Goal: Navigation & Orientation: Find specific page/section

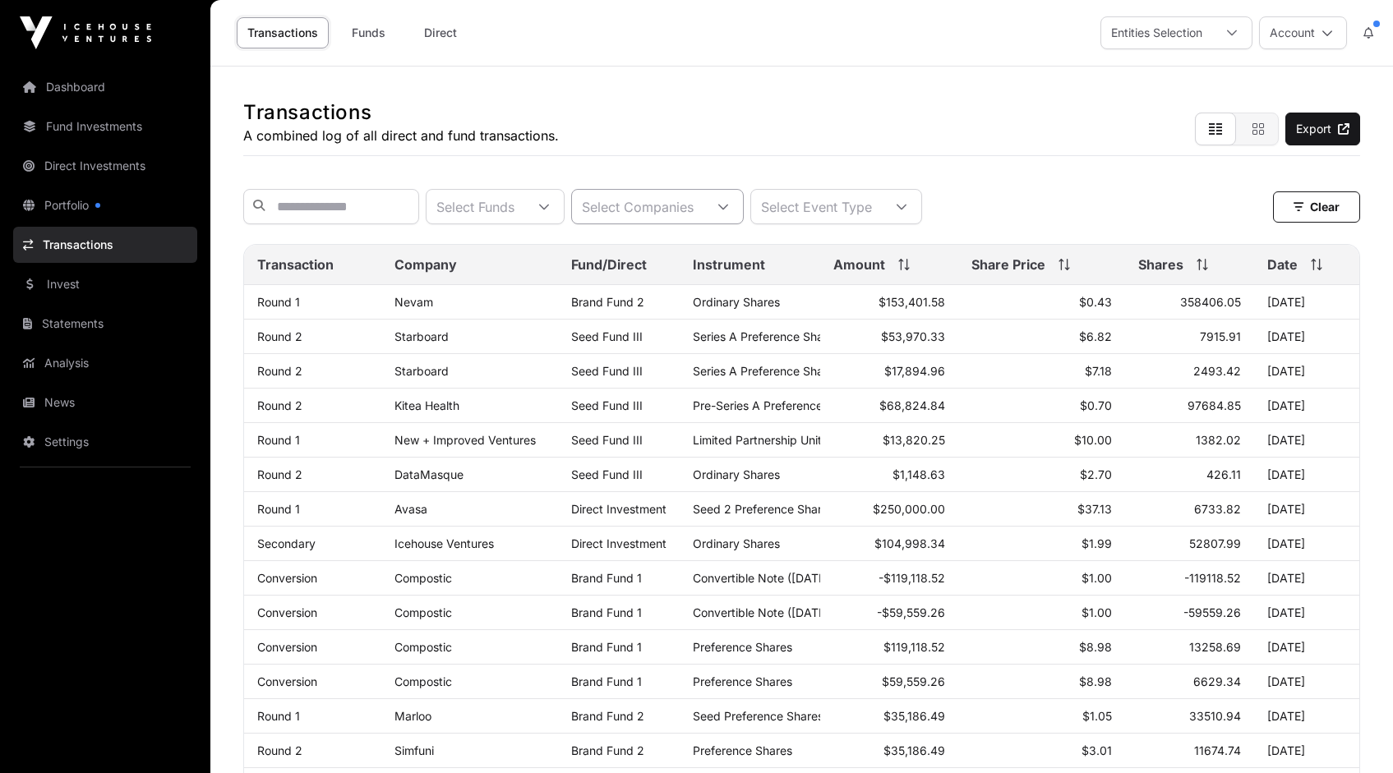
click at [729, 212] on icon at bounding box center [723, 207] width 12 height 12
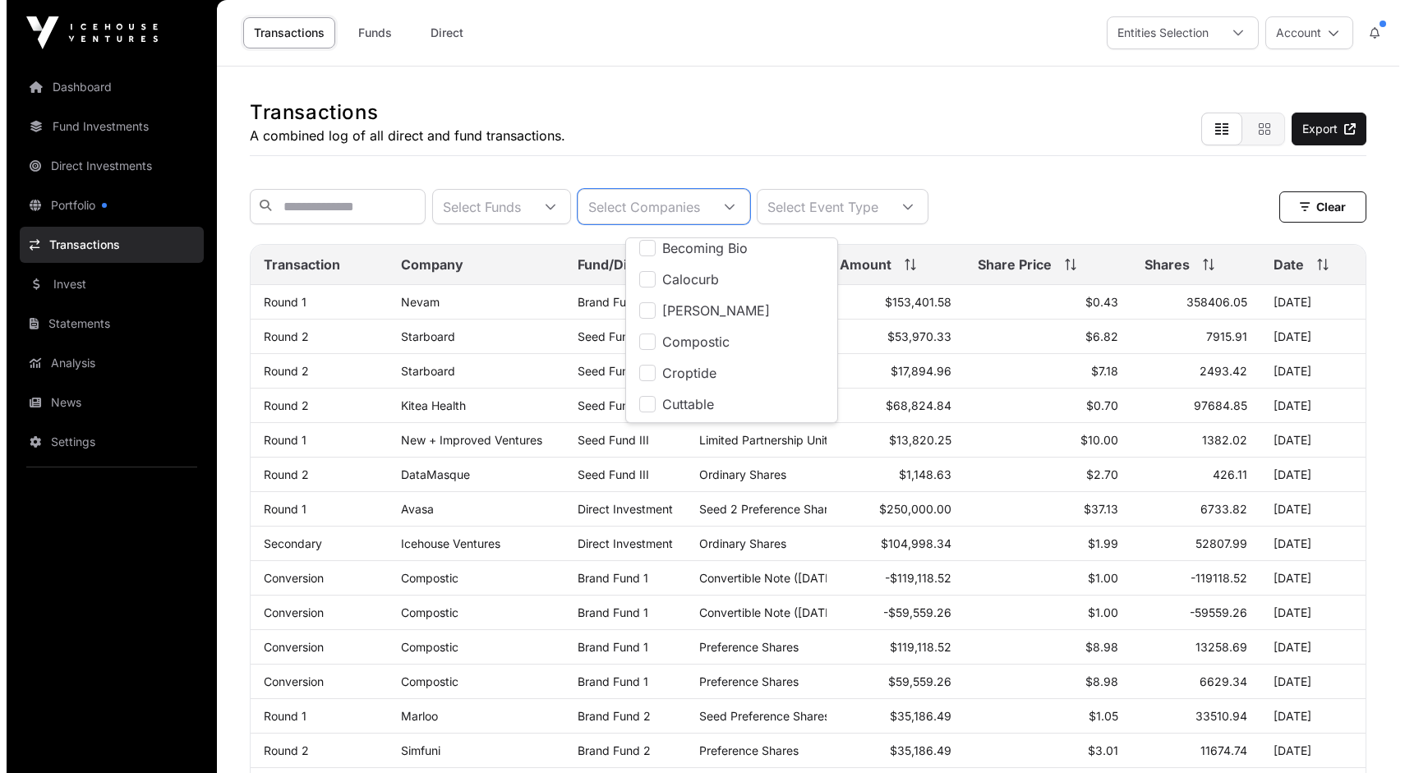
scroll to position [367, 0]
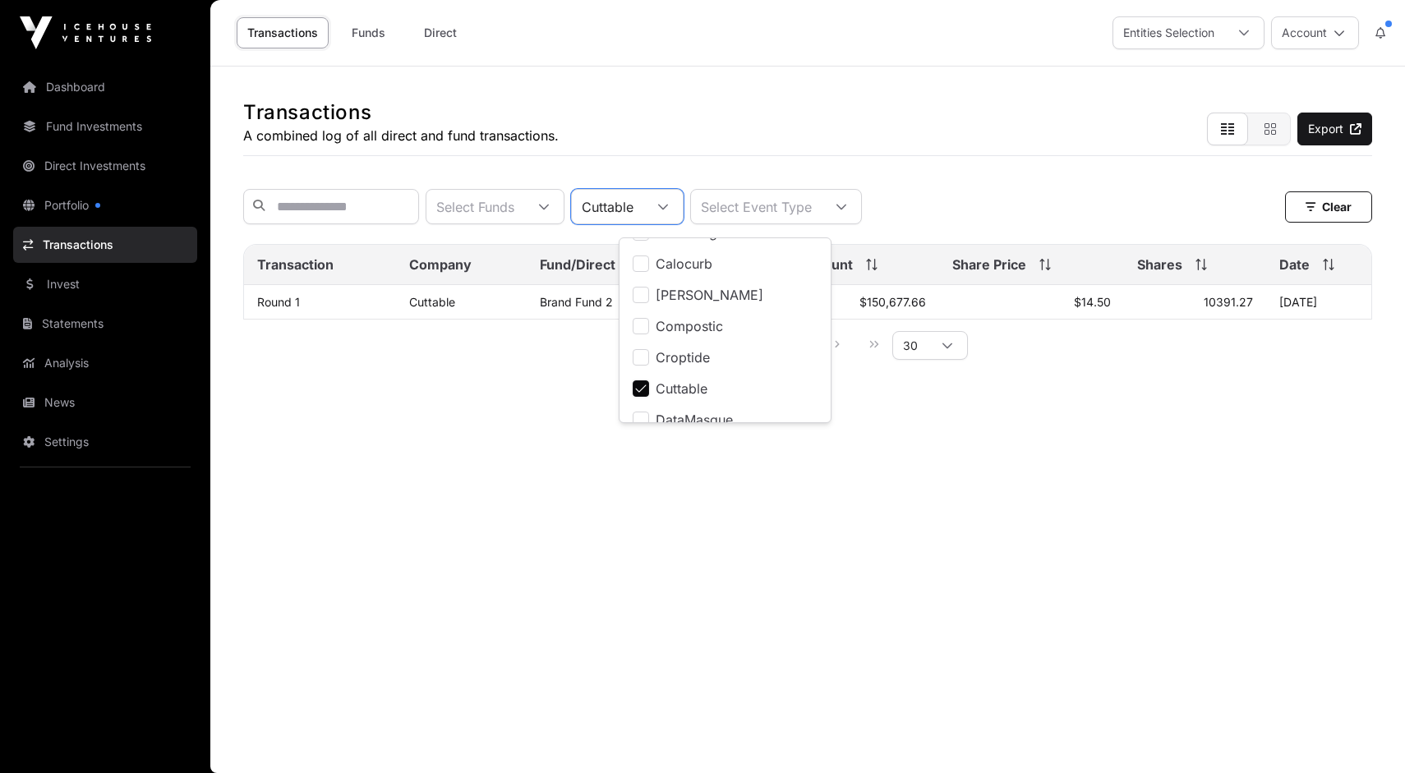
click at [787, 94] on div "Transactions A combined log of all direct and fund transactions. Export" at bounding box center [807, 112] width 1129 height 90
click at [683, 205] on div at bounding box center [663, 207] width 39 height 34
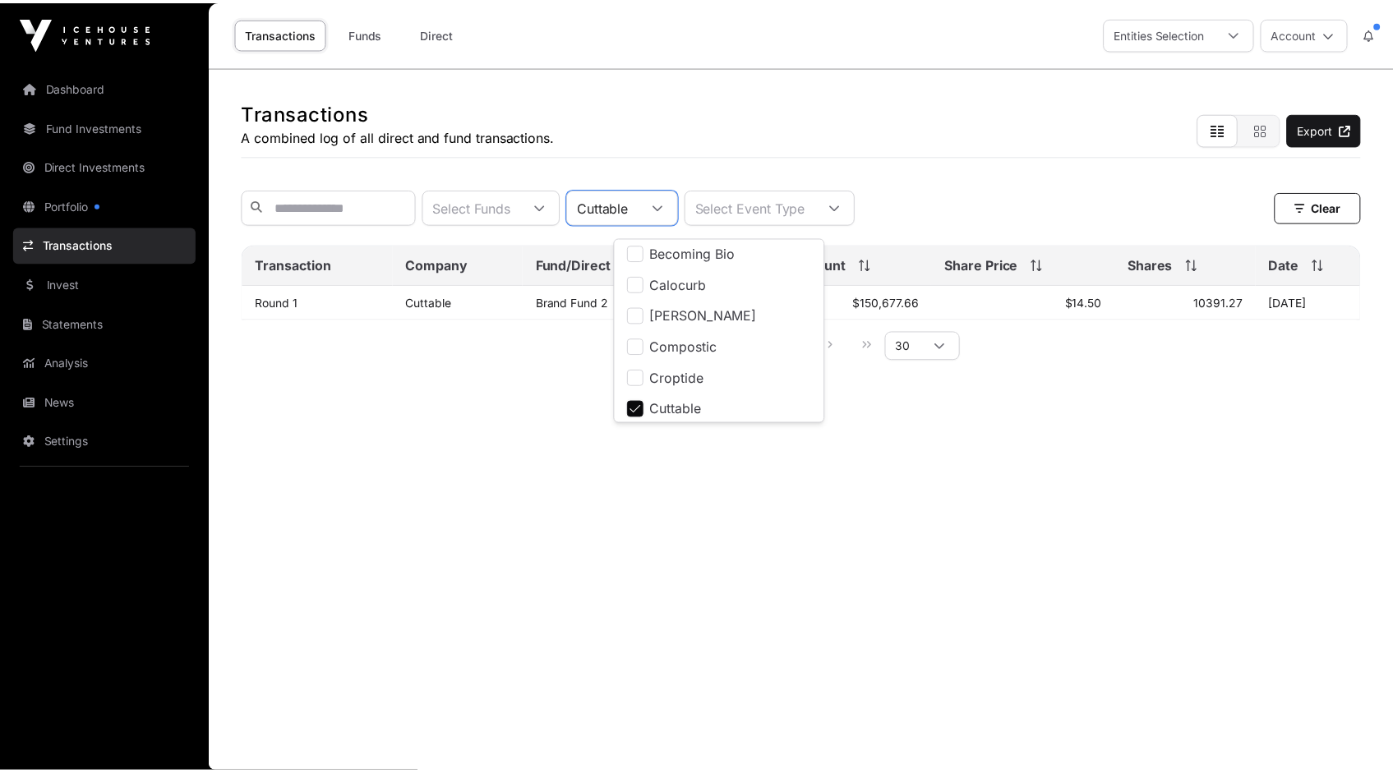
scroll to position [348, 0]
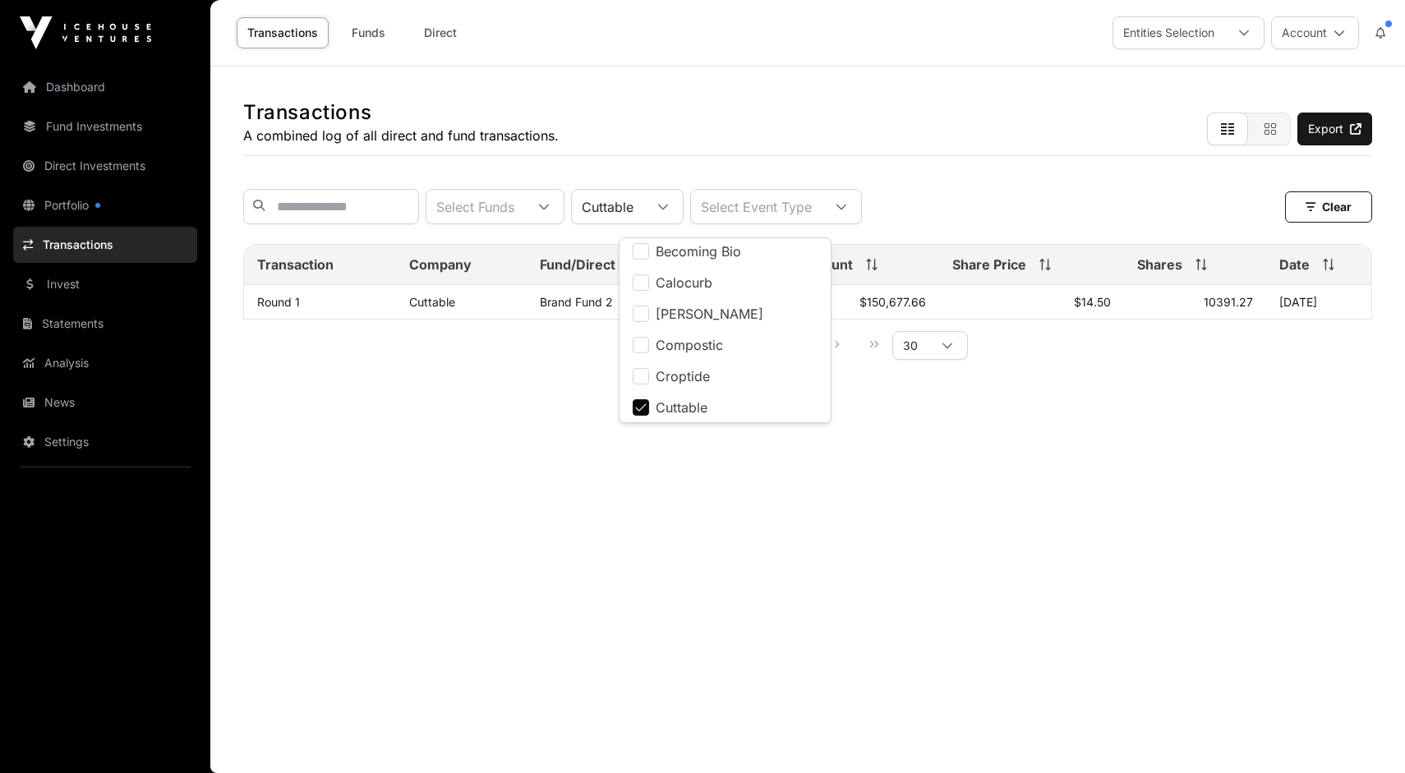
click at [649, 406] on li "Cuttable" at bounding box center [725, 408] width 205 height 30
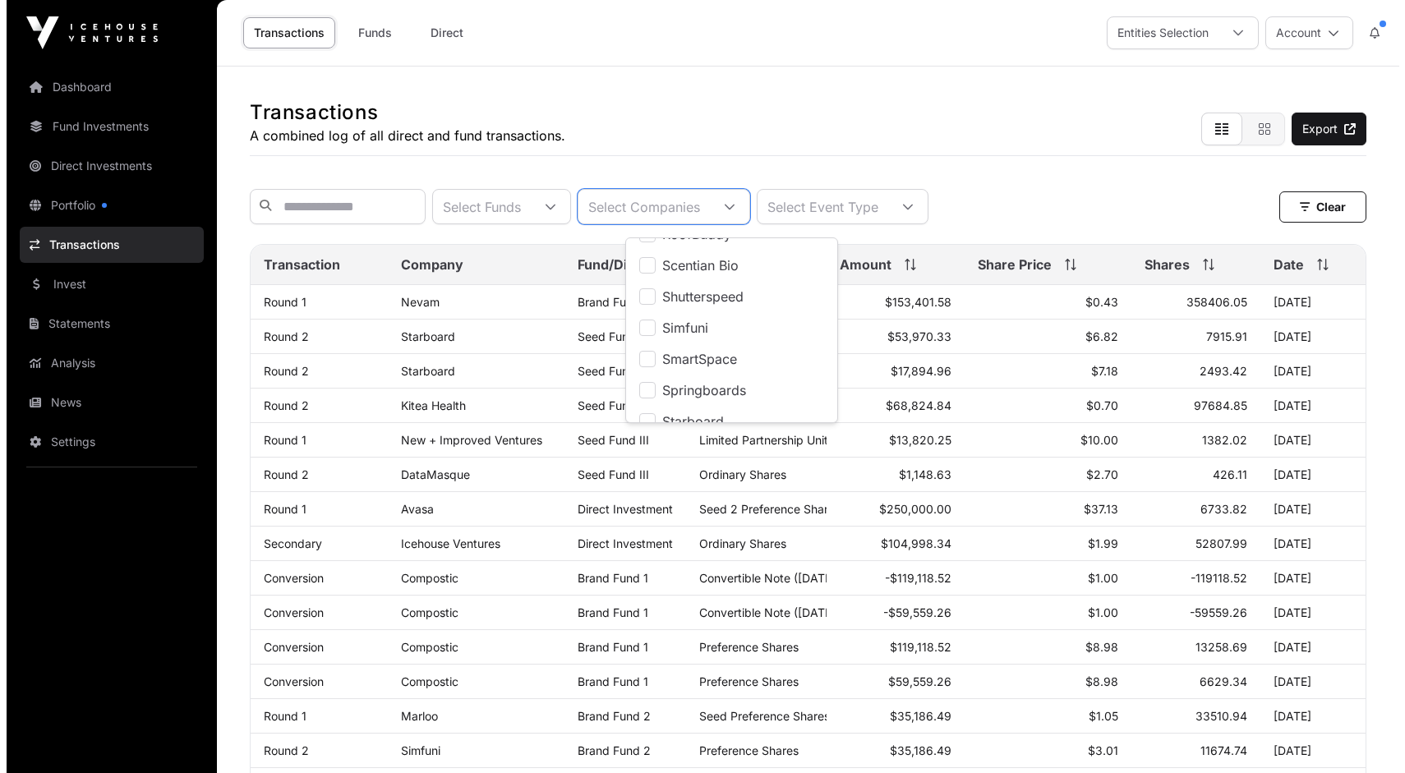
scroll to position [1059, 0]
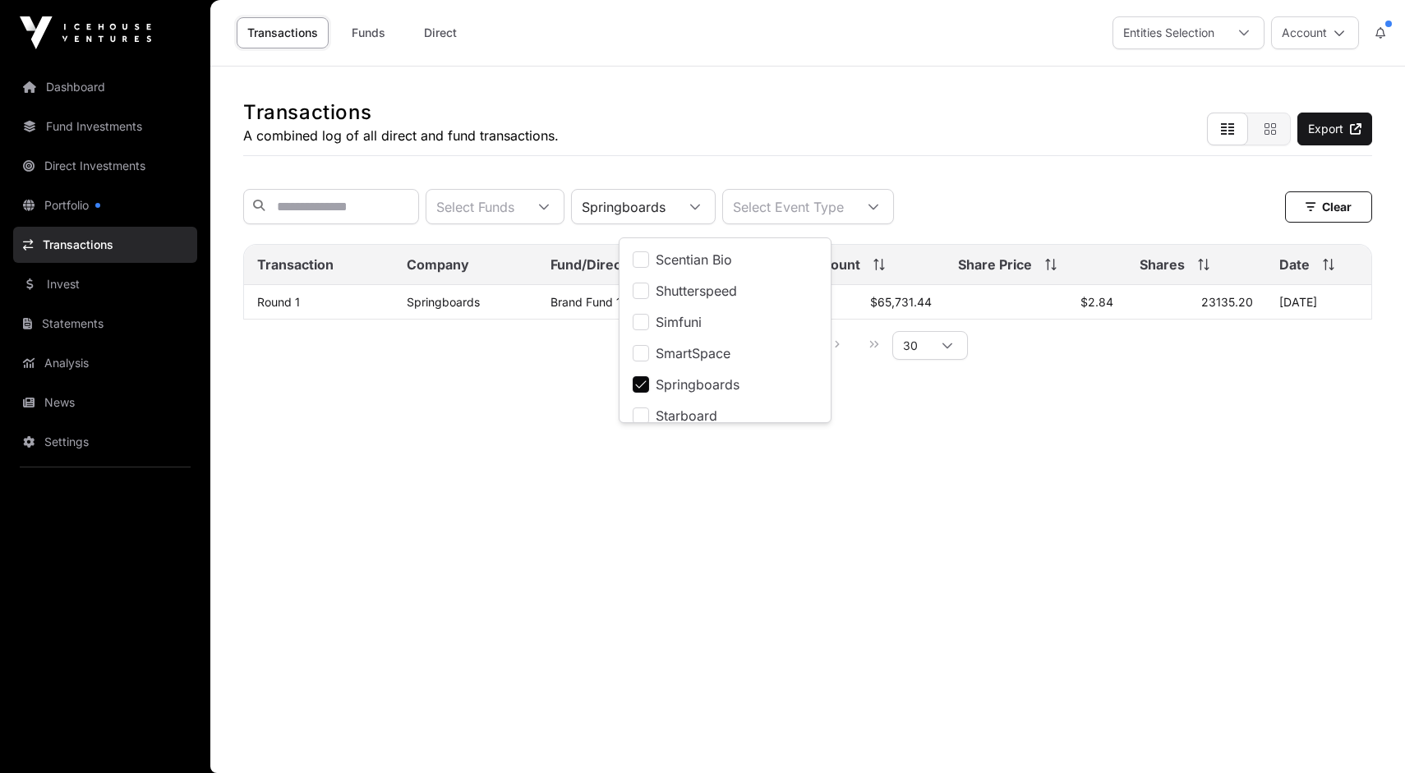
click at [508, 415] on main "Transactions A combined log of all direct and fund transactions. Export Select …" at bounding box center [807, 420] width 1195 height 707
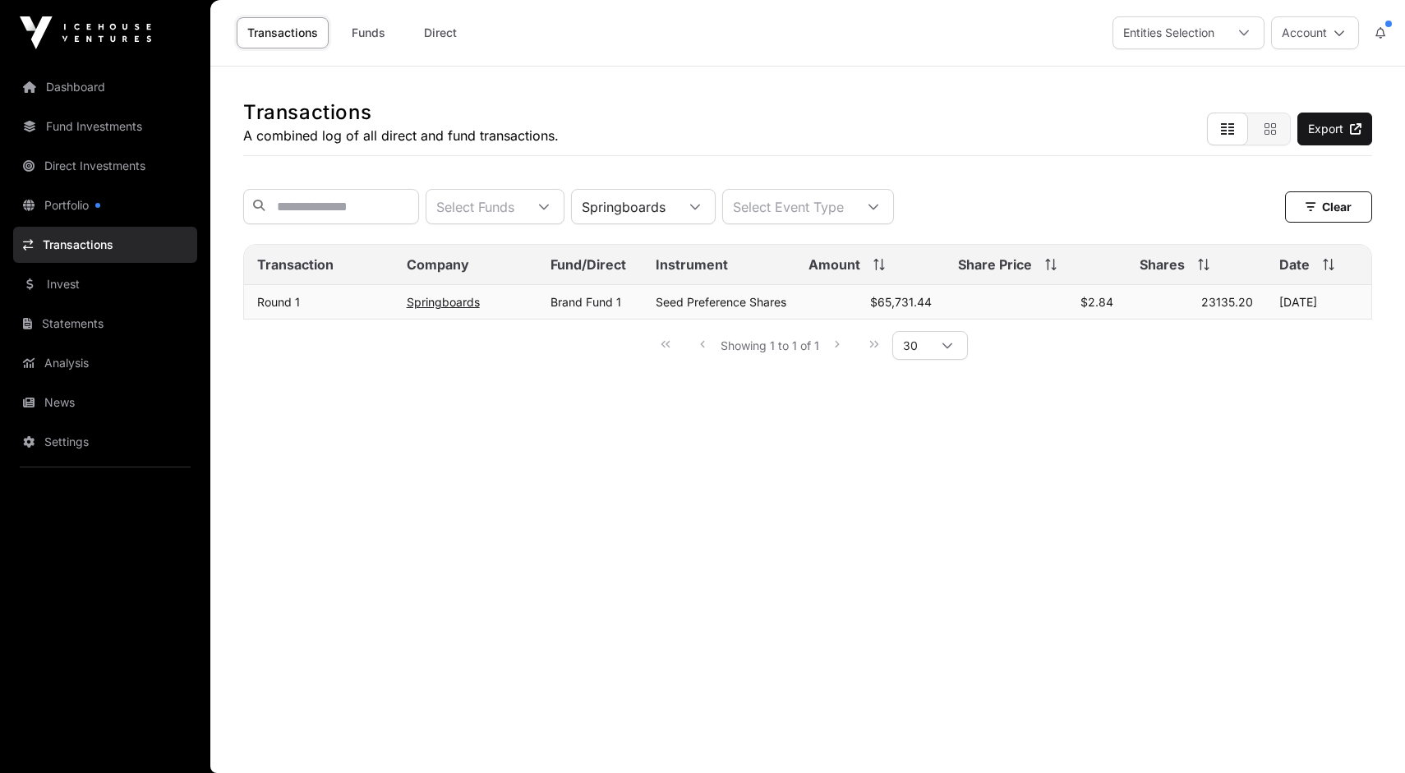
click at [464, 309] on link "Springboards" at bounding box center [443, 302] width 73 height 14
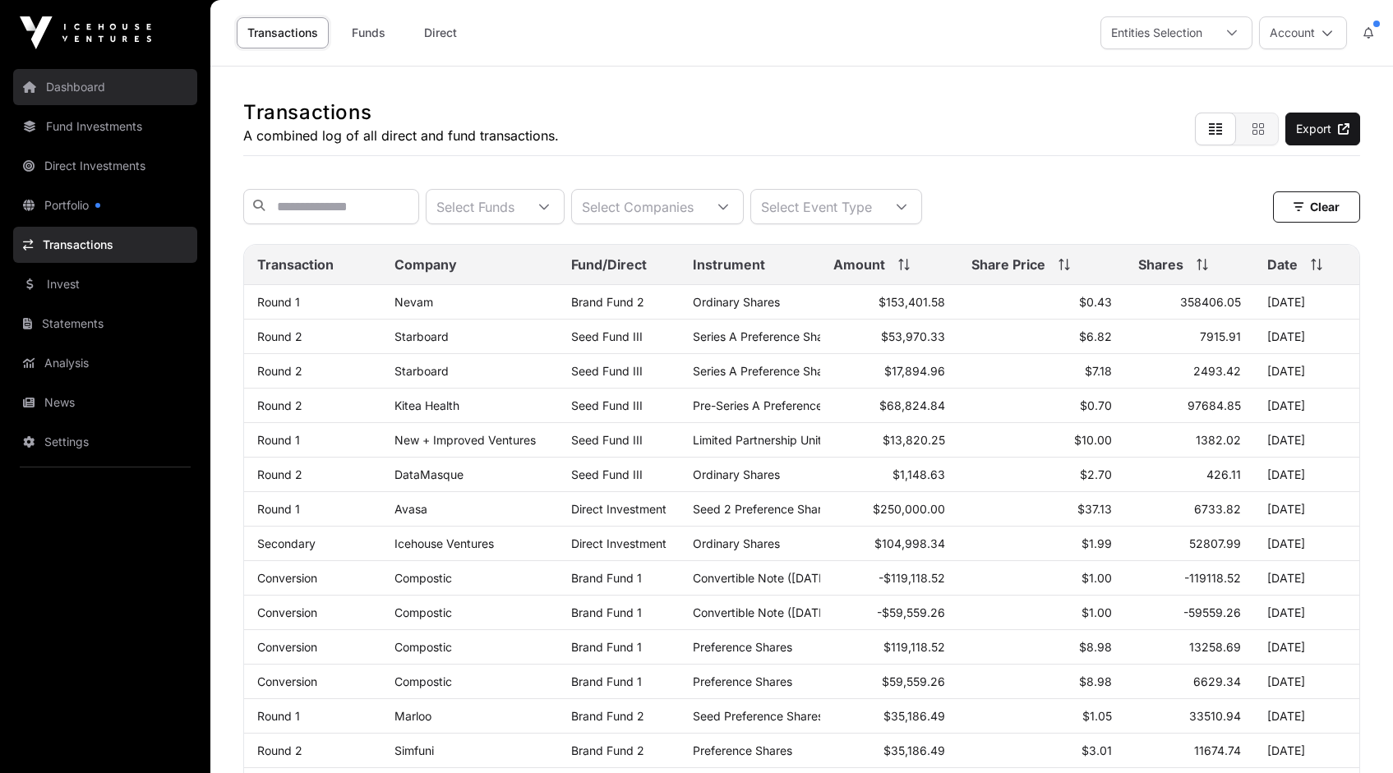
click at [80, 86] on link "Dashboard" at bounding box center [105, 87] width 184 height 36
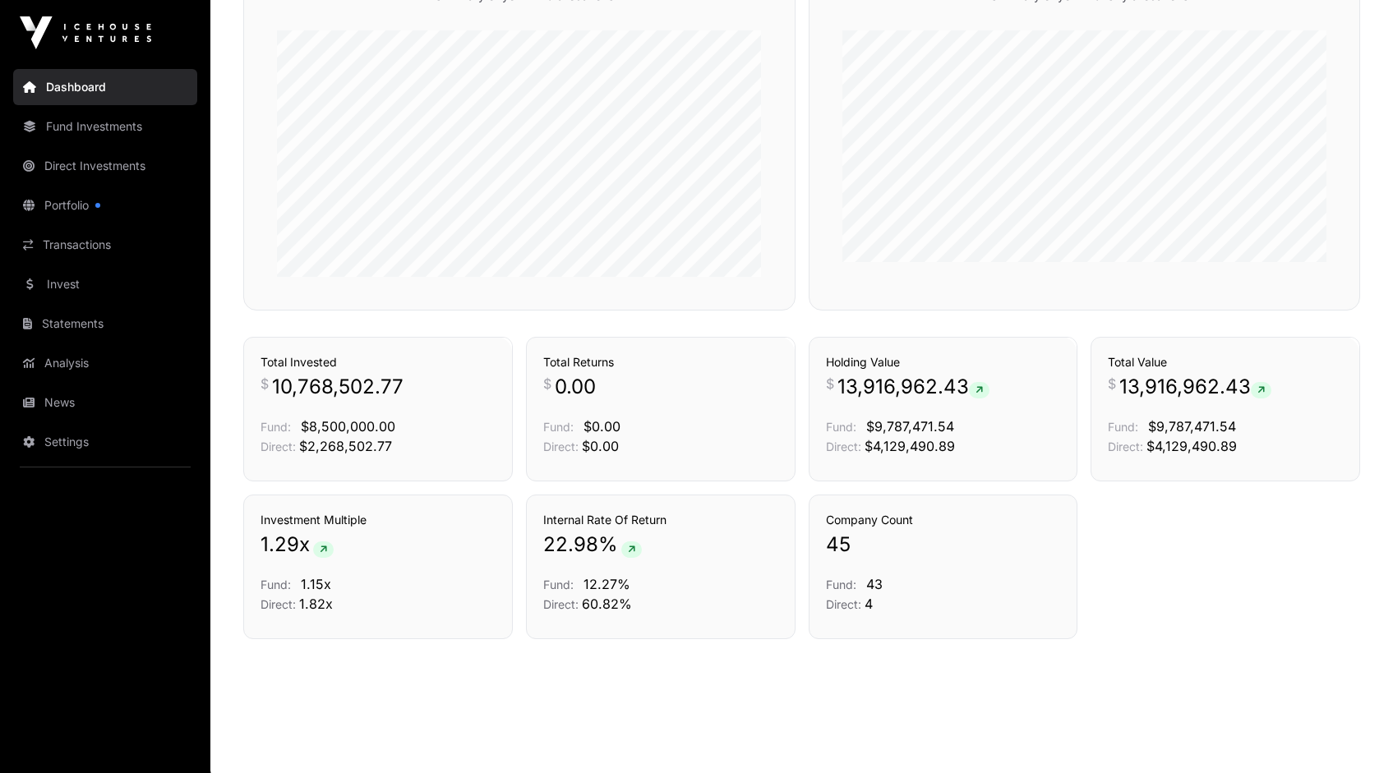
scroll to position [1094, 0]
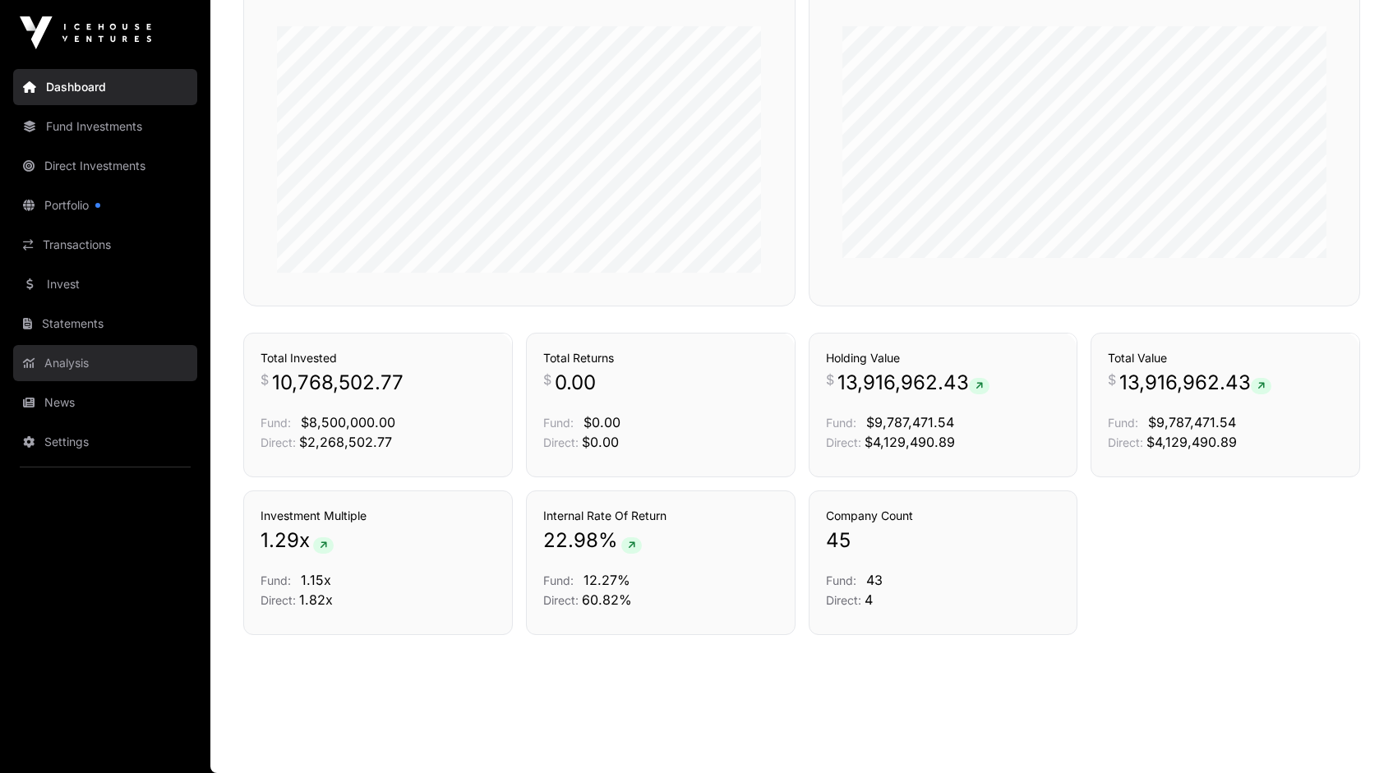
click at [81, 357] on link "Analysis" at bounding box center [105, 363] width 184 height 36
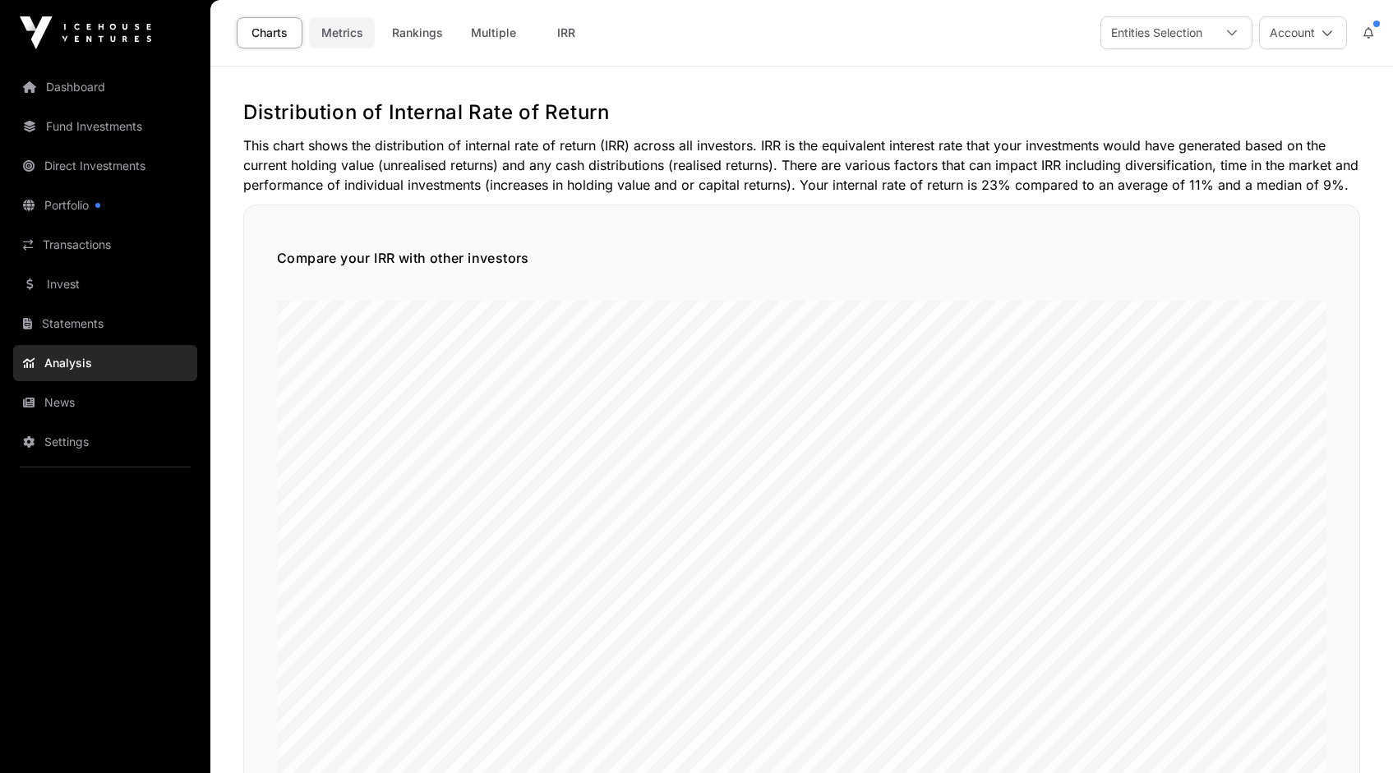
click at [346, 37] on link "Metrics" at bounding box center [342, 32] width 66 height 31
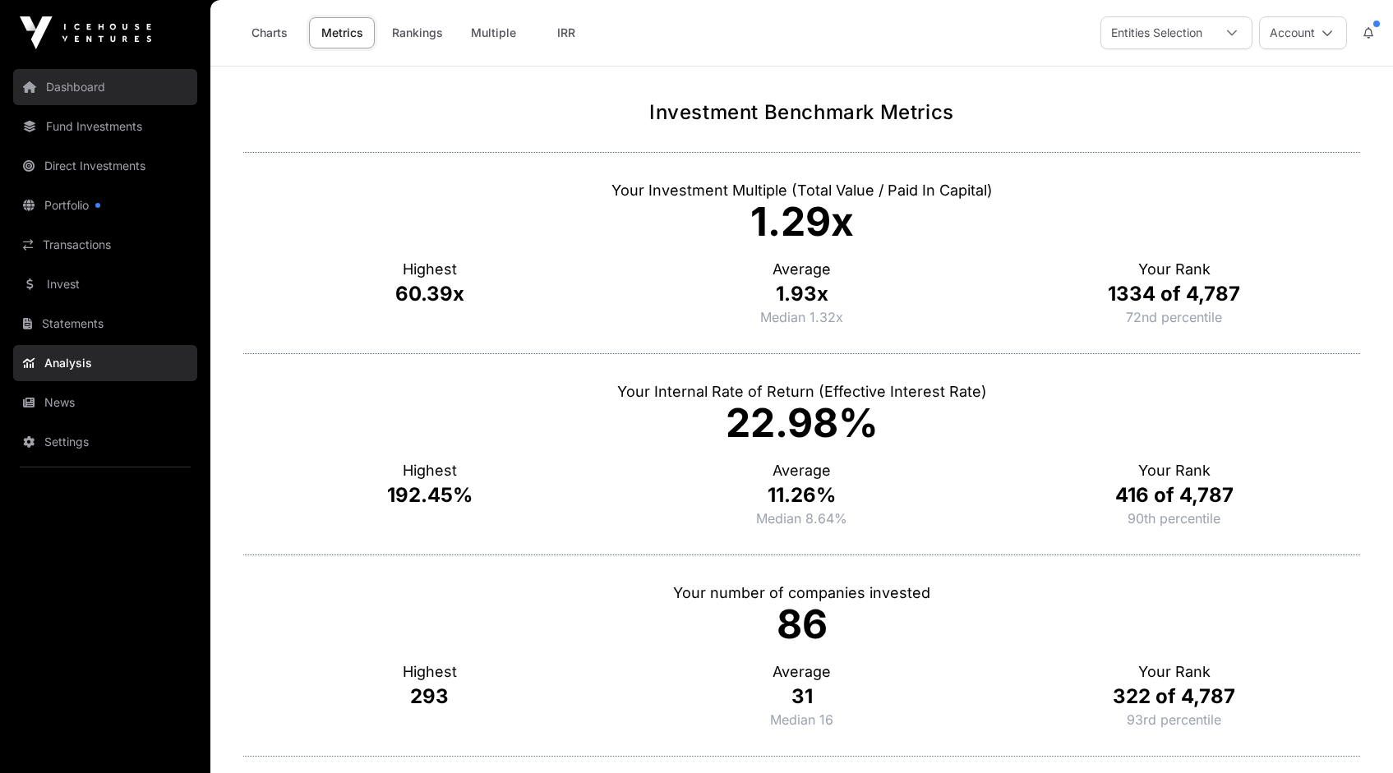
click at [71, 89] on link "Dashboard" at bounding box center [105, 87] width 184 height 36
